Goal: Task Accomplishment & Management: Manage account settings

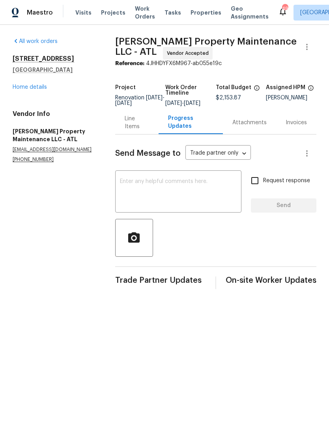
click at [143, 126] on div "Line Items" at bounding box center [137, 123] width 24 height 16
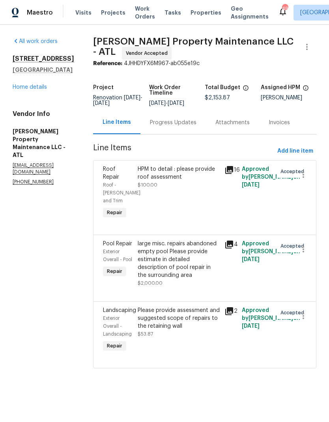
click at [34, 90] on link "Home details" at bounding box center [30, 87] width 34 height 6
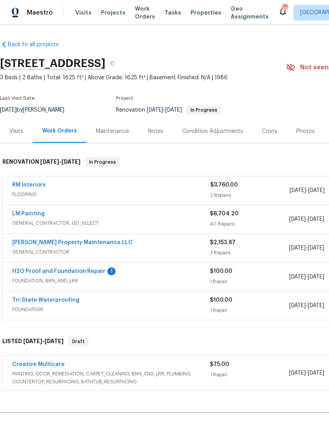
click at [60, 273] on link "H2O Proof and Foundation Repair" at bounding box center [58, 272] width 93 height 6
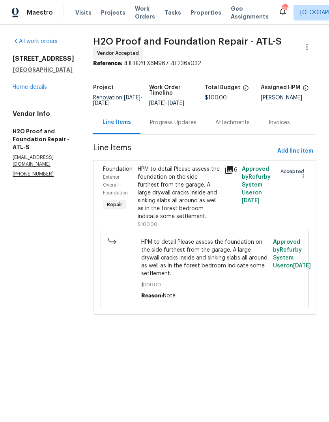
click at [168, 195] on div "HPM to detail Please assess the foundation on the side furthest from the garage…" at bounding box center [179, 192] width 82 height 55
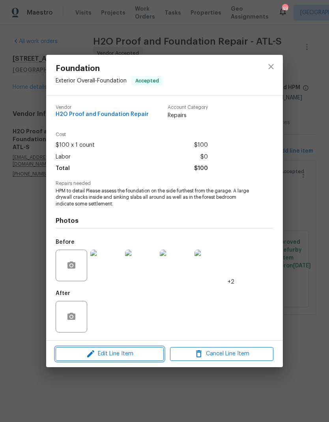
click at [124, 354] on span "Edit Line Item" at bounding box center [109, 354] width 103 height 10
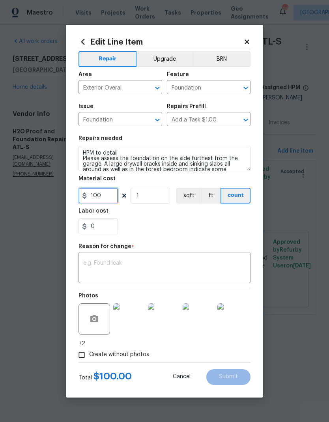
click at [105, 195] on input "100" at bounding box center [98, 196] width 39 height 16
type input "11250"
click at [178, 262] on textarea at bounding box center [164, 268] width 163 height 17
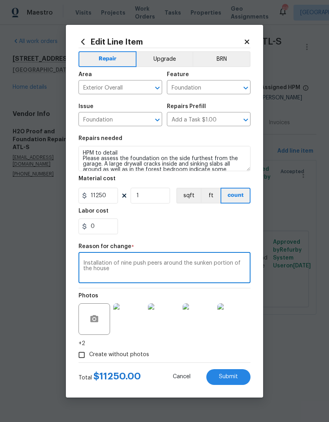
click at [150, 264] on textarea "Installation of nine push peers around the sunken portion of the house" at bounding box center [164, 268] width 163 height 17
click at [149, 264] on textarea "Installation of nine push peers around the sunken portion of the house" at bounding box center [164, 268] width 163 height 17
click at [223, 276] on textarea "Installation of nine push piers around the sunken portion of the house" at bounding box center [164, 268] width 163 height 17
type textarea "Installation of nine push piers around the sunken portion of the house"
click at [232, 380] on span "Submit" at bounding box center [228, 377] width 19 height 6
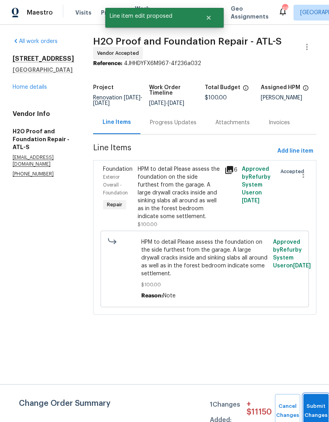
click at [314, 405] on button "Submit Changes" at bounding box center [315, 411] width 25 height 34
